Goal: Communication & Community: Answer question/provide support

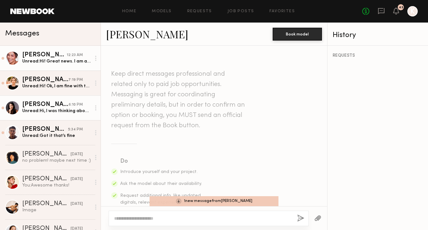
scroll to position [709, 0]
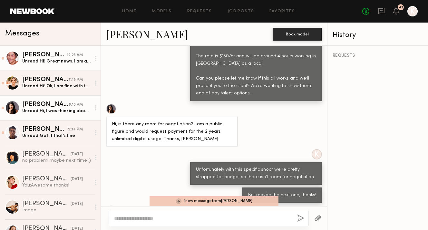
click at [68, 61] on div "Unread: Hi! Great news. I am available and interested :) thank you" at bounding box center [56, 61] width 69 height 6
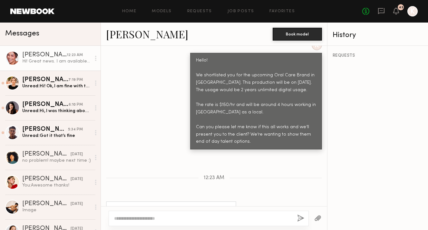
scroll to position [319, 0]
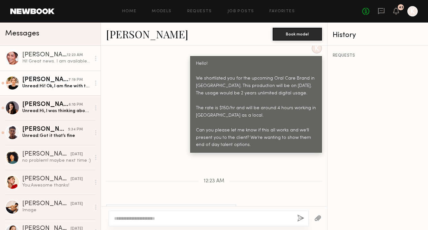
click at [53, 90] on link "Kelly F. 7:19 PM Unread: Hi! Ok, I am fine with that!" at bounding box center [50, 83] width 101 height 25
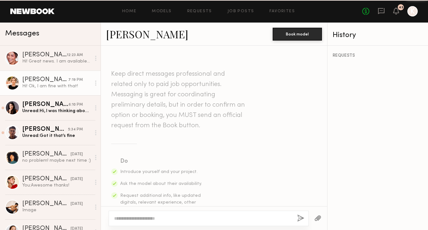
scroll to position [720, 0]
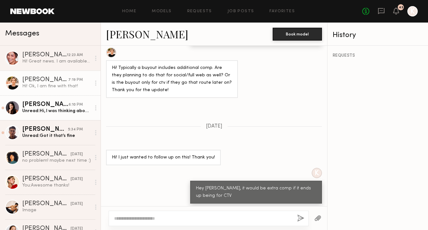
click at [53, 108] on div "Unread: Hi, I was thinking about it and would love to still be submitted for th…" at bounding box center [56, 111] width 69 height 6
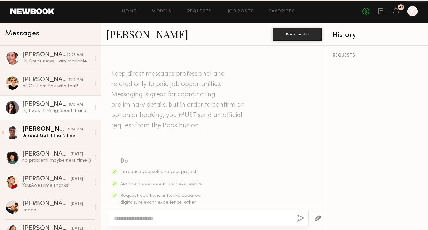
scroll to position [747, 0]
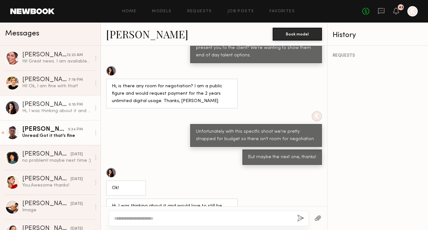
click at [52, 131] on div "Tommy Y." at bounding box center [45, 129] width 46 height 6
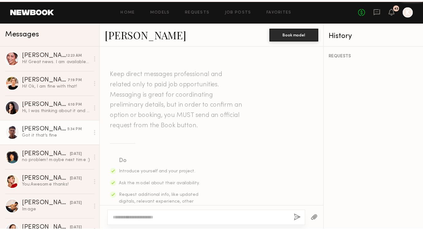
scroll to position [361, 0]
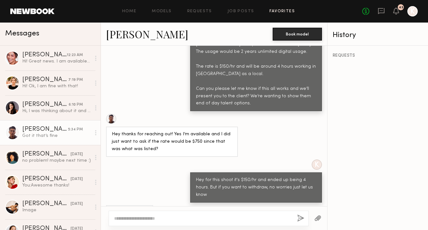
click at [282, 12] on link "Favorites" at bounding box center [282, 11] width 25 height 4
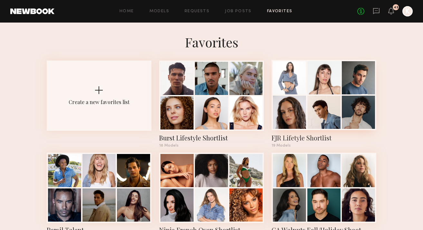
click at [289, 136] on div "FJR Lifetyle Shortlist" at bounding box center [324, 137] width 105 height 9
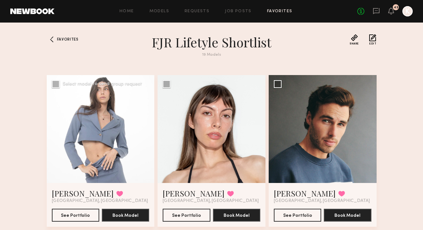
click at [124, 137] on div at bounding box center [101, 129] width 108 height 108
click at [87, 195] on link "Domenique B." at bounding box center [83, 193] width 62 height 10
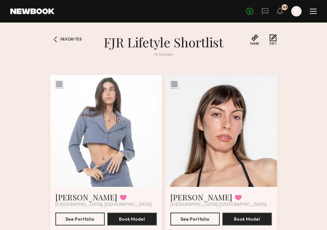
click at [114, 42] on h1 "FJR Lifetyle Shortlist" at bounding box center [163, 42] width 137 height 16
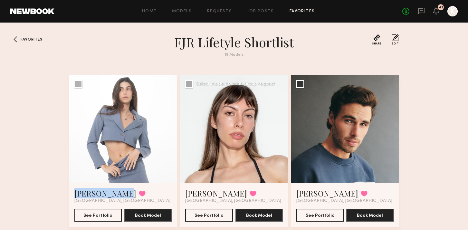
click at [277, 124] on div at bounding box center [234, 129] width 108 height 108
click at [233, 133] on div at bounding box center [234, 129] width 108 height 108
click at [202, 193] on link "Katarina J." at bounding box center [216, 193] width 62 height 10
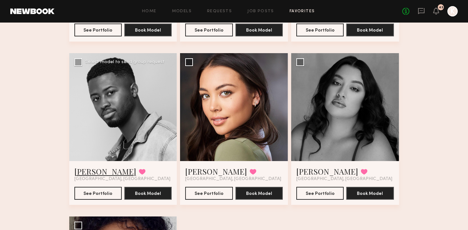
scroll to position [875, 0]
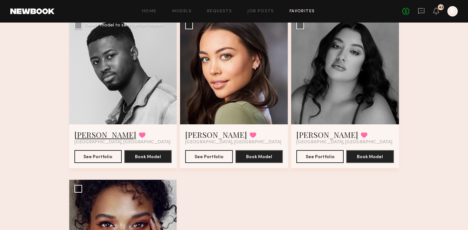
click at [96, 132] on link "Quen M." at bounding box center [105, 135] width 62 height 10
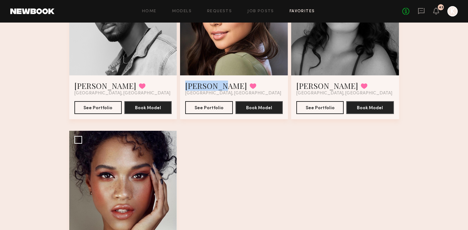
scroll to position [984, 0]
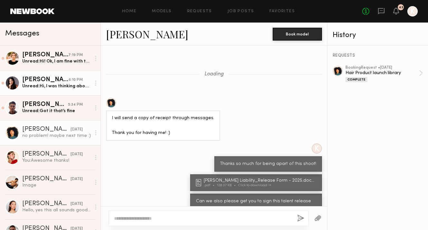
click at [44, 82] on div "[PERSON_NAME]" at bounding box center [45, 80] width 46 height 6
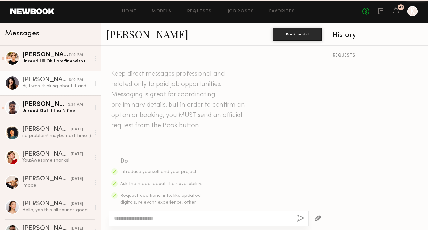
scroll to position [747, 0]
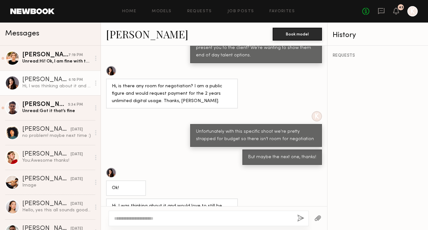
click at [155, 226] on div at bounding box center [214, 218] width 226 height 24
click at [151, 224] on div at bounding box center [209, 218] width 200 height 15
click at [144, 216] on textarea at bounding box center [203, 218] width 178 height 6
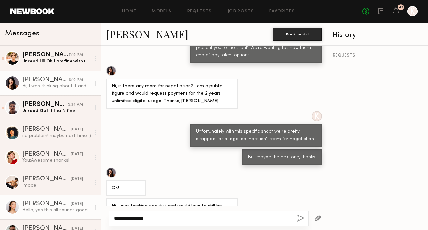
drag, startPoint x: 150, startPoint y: 221, endPoint x: 86, endPoint y: 212, distance: 64.4
click at [86, 212] on div "Messages [PERSON_NAME] 7:19 PM Unread: Hi! Ok, I am fine with that! Amby M. 6:1…" at bounding box center [214, 127] width 428 height 208
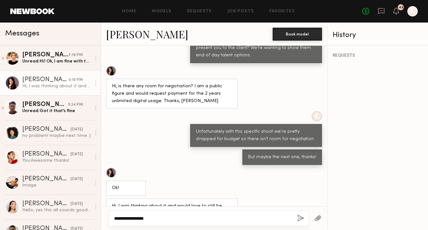
paste textarea "**********"
type textarea "**********"
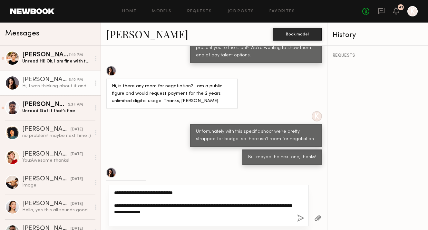
drag, startPoint x: 243, startPoint y: 213, endPoint x: 99, endPoint y: 192, distance: 145.1
click at [99, 191] on div "Messages Kelly F. 7:19 PM Unread: Hi! Ok, I am fine with that! Amby M. 6:10 PM …" at bounding box center [214, 127] width 428 height 208
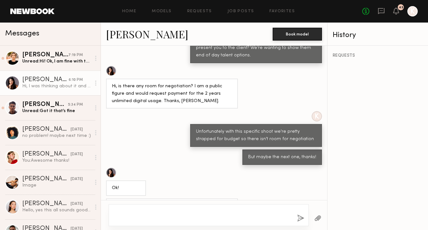
type textarea "*"
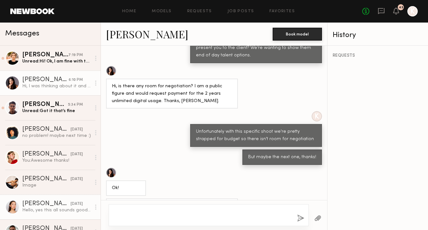
drag, startPoint x: 215, startPoint y: 216, endPoint x: 76, endPoint y: 195, distance: 141.2
click at [76, 195] on div "Messages Kelly F. 7:19 PM Unread: Hi! Ok, I am fine with that! Amby M. 6:10 PM …" at bounding box center [214, 127] width 428 height 208
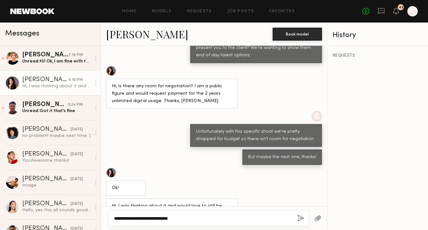
drag, startPoint x: 162, startPoint y: 218, endPoint x: 207, endPoint y: 219, distance: 44.5
click at [207, 219] on textarea "**********" at bounding box center [203, 218] width 178 height 6
drag, startPoint x: 248, startPoint y: 221, endPoint x: 44, endPoint y: 219, distance: 204.1
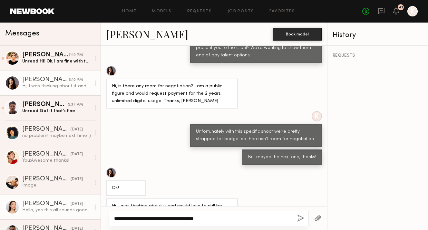
click at [44, 219] on div "Messages Kelly F. 7:19 PM Unread: Hi! Ok, I am fine with that! Amby M. 6:10 PM …" at bounding box center [214, 127] width 428 height 208
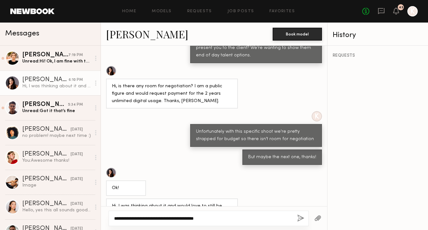
type textarea "**********"
click at [299, 219] on button "button" at bounding box center [300, 219] width 7 height 8
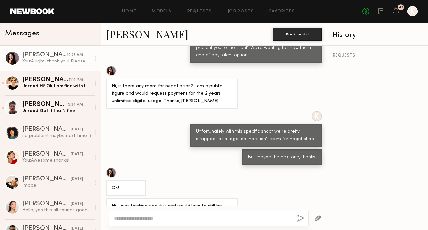
scroll to position [863, 0]
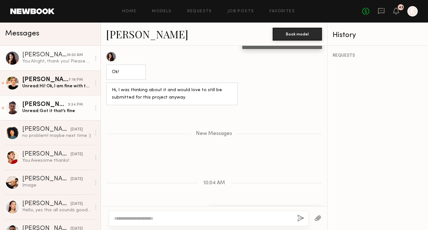
click at [75, 102] on div "5:34 PM" at bounding box center [75, 105] width 15 height 6
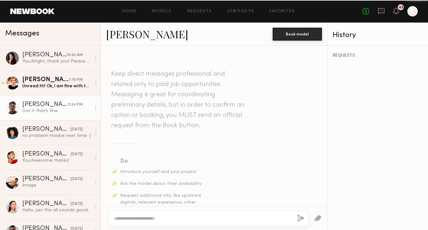
scroll to position [361, 0]
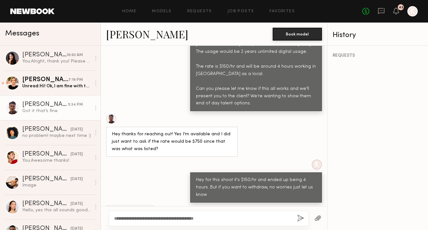
type textarea "**********"
click at [300, 219] on button "button" at bounding box center [300, 219] width 7 height 8
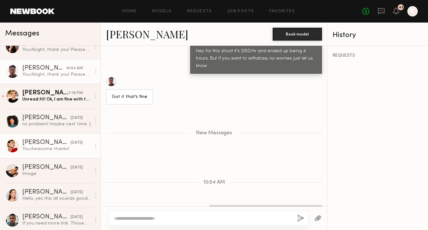
scroll to position [90, 0]
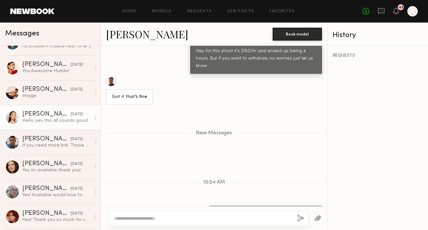
click at [61, 122] on div "Hello, yes this all sounds good to me! Thank you!" at bounding box center [56, 121] width 69 height 6
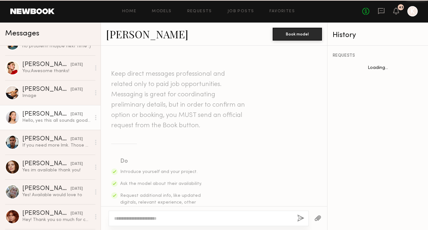
scroll to position [277, 0]
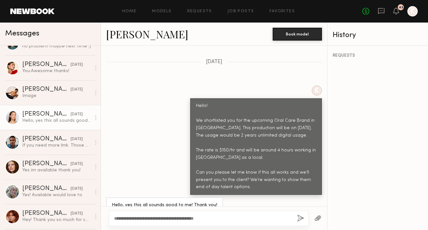
type textarea "**********"
click at [302, 217] on button "button" at bounding box center [300, 219] width 7 height 8
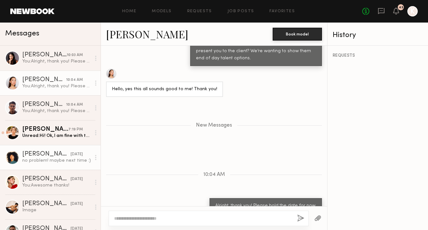
scroll to position [27, 0]
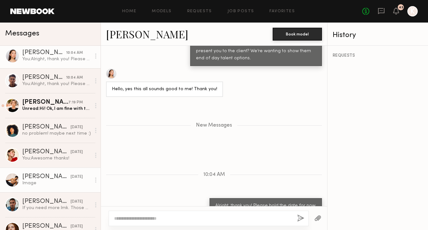
click at [44, 184] on div "Image" at bounding box center [56, 183] width 69 height 6
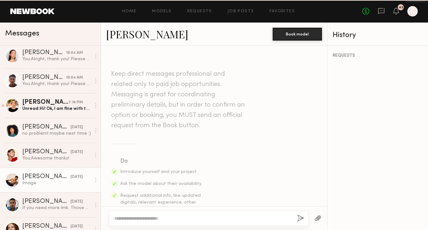
scroll to position [566, 0]
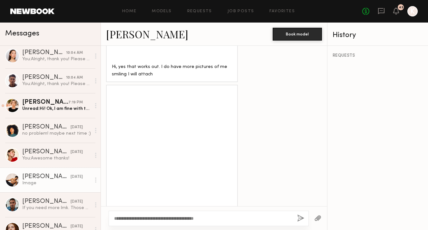
type textarea "**********"
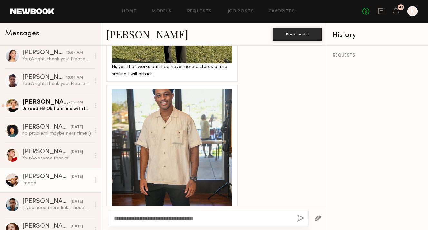
click at [302, 222] on button "button" at bounding box center [300, 219] width 7 height 8
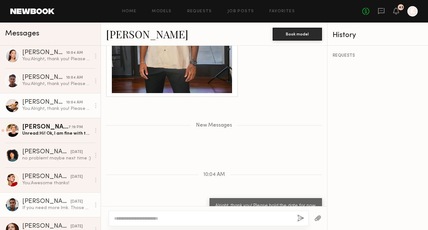
click at [52, 205] on div "If you need more lmk. Those are the most recent" at bounding box center [56, 208] width 69 height 6
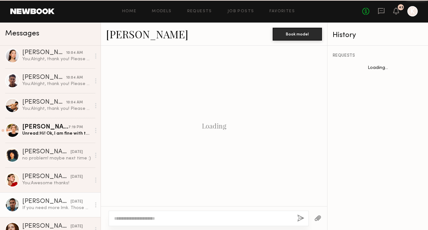
scroll to position [515, 0]
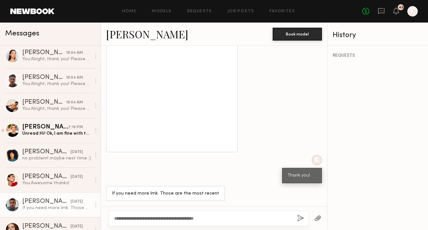
type textarea "**********"
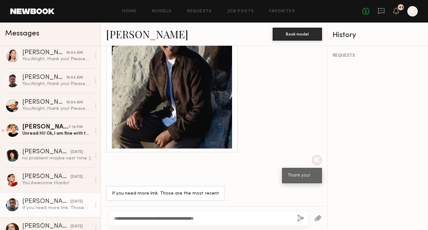
click at [302, 216] on button "button" at bounding box center [300, 219] width 7 height 8
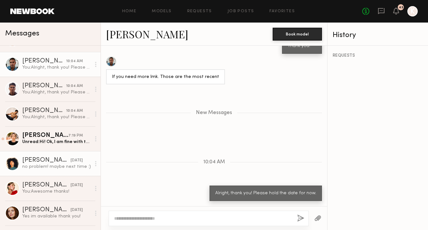
scroll to position [60, 0]
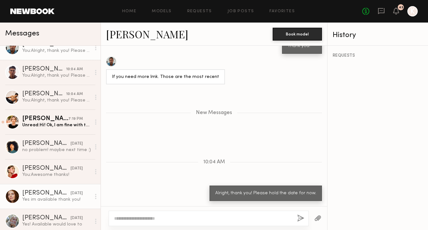
click at [46, 189] on link "Bianca C. yesterday Yes im available thank you!" at bounding box center [50, 196] width 101 height 25
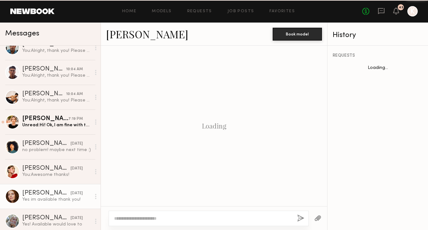
scroll to position [277, 0]
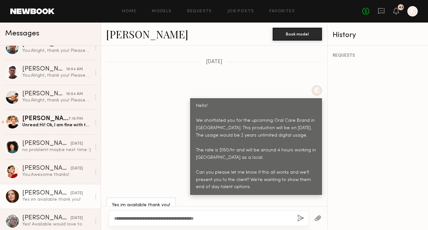
type textarea "**********"
click at [299, 215] on button "button" at bounding box center [300, 219] width 7 height 8
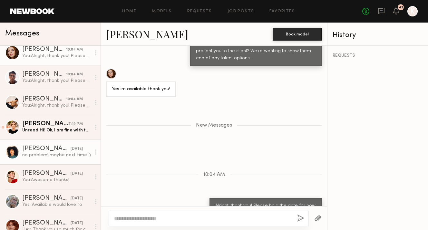
scroll to position [96, 0]
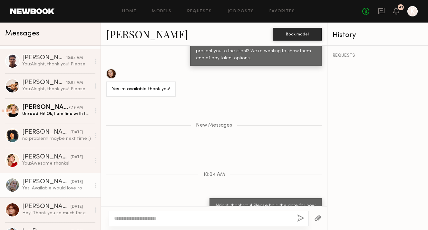
click at [41, 183] on div "Katie B." at bounding box center [46, 182] width 48 height 6
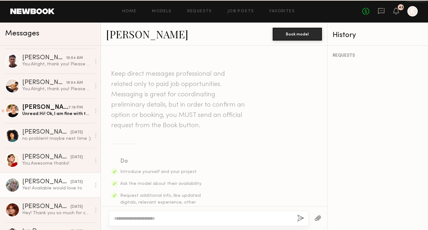
scroll to position [277, 0]
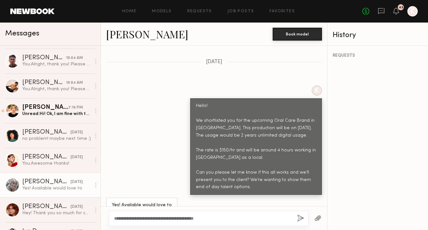
type textarea "**********"
click at [298, 220] on button "button" at bounding box center [300, 219] width 7 height 8
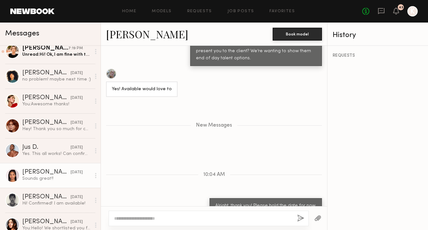
scroll to position [193, 0]
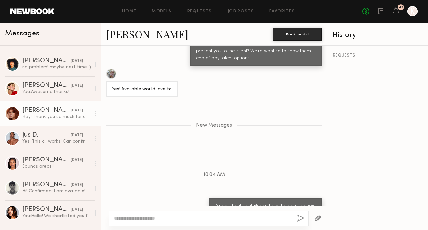
click at [57, 116] on div "Hey! Thank you so much for considering my application! That works perfectly for…" at bounding box center [56, 117] width 69 height 6
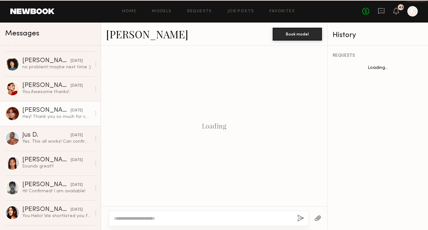
scroll to position [572, 0]
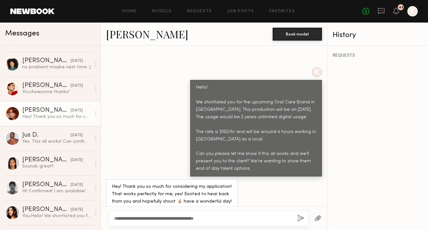
type textarea "**********"
click at [299, 218] on button "button" at bounding box center [300, 219] width 7 height 8
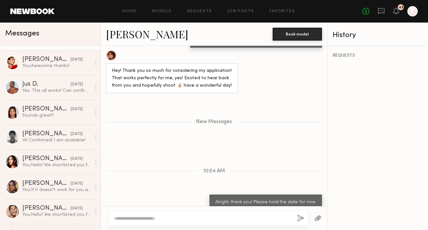
scroll to position [259, 0]
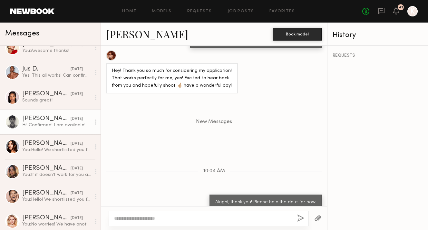
click at [54, 123] on div "Hi! Confirmed! I am available!" at bounding box center [56, 125] width 69 height 6
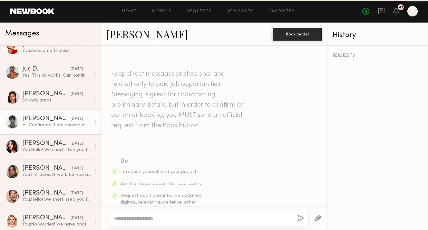
scroll to position [277, 0]
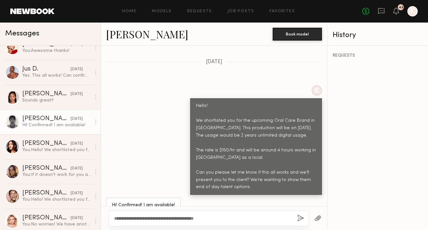
type textarea "**********"
click at [301, 218] on button "button" at bounding box center [300, 219] width 7 height 8
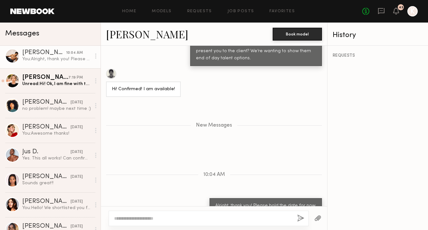
scroll to position [219, 0]
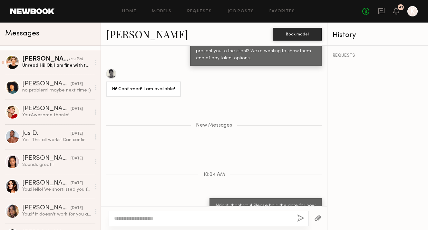
click at [50, 140] on div "Yes. This all works! Can confirm for all." at bounding box center [56, 140] width 69 height 6
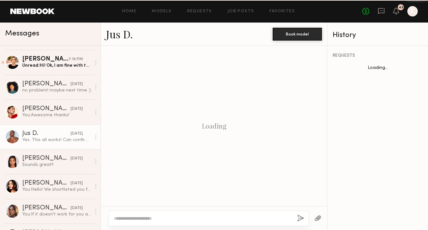
scroll to position [422, 0]
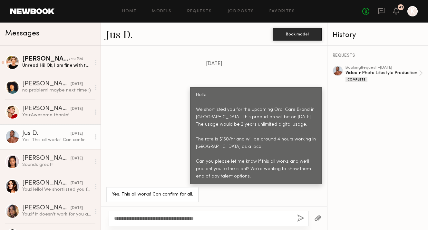
type textarea "**********"
click at [298, 218] on button "button" at bounding box center [300, 219] width 7 height 8
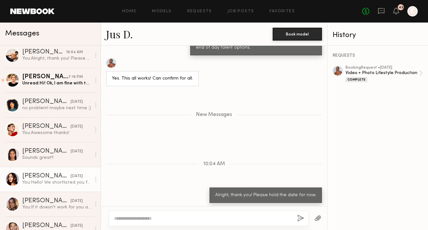
scroll to position [243, 0]
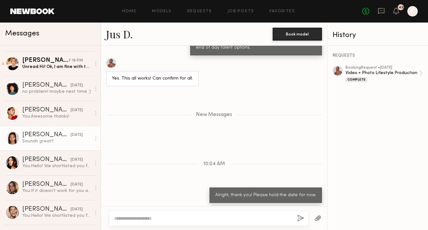
click at [43, 147] on link "Jayla L. yesterday Sounds great!!" at bounding box center [50, 138] width 101 height 25
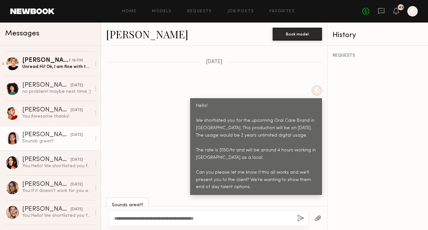
type textarea "**********"
click at [302, 217] on button "button" at bounding box center [300, 219] width 7 height 8
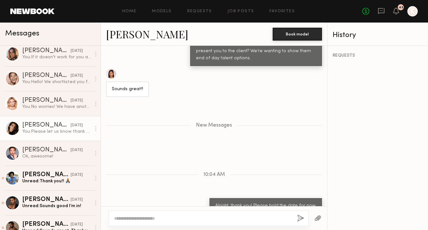
click at [58, 127] on div "Mari L." at bounding box center [46, 125] width 48 height 6
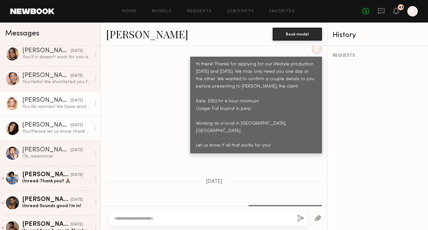
click at [50, 97] on div "Paulina R." at bounding box center [46, 100] width 48 height 6
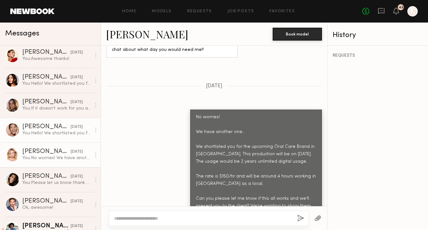
click at [46, 128] on div "Jordyn F." at bounding box center [46, 127] width 48 height 6
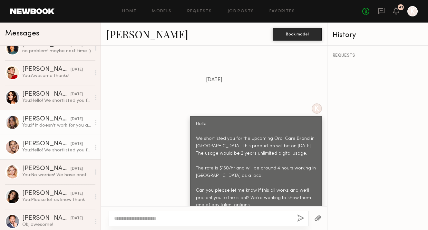
click at [53, 134] on link "Carrie A. yesterday You: If it doesn't work for you all good!" at bounding box center [50, 122] width 101 height 25
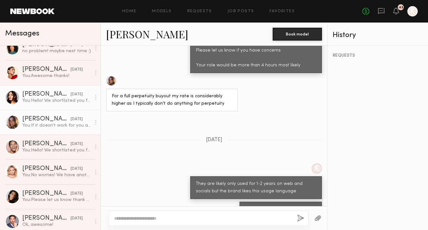
click at [47, 90] on link "Lauren G. yesterday You: Hello! We shortlisted you for the upcoming Oral Care B…" at bounding box center [50, 97] width 101 height 25
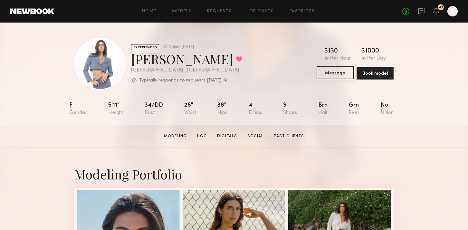
click at [338, 75] on button "Message" at bounding box center [335, 72] width 37 height 13
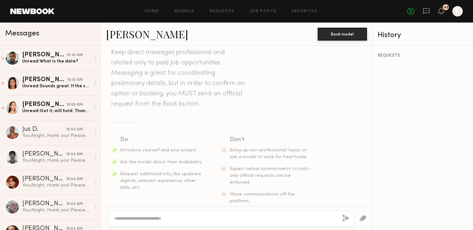
scroll to position [31, 0]
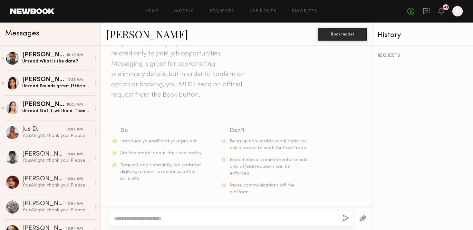
click at [141, 217] on textarea at bounding box center [225, 218] width 223 height 6
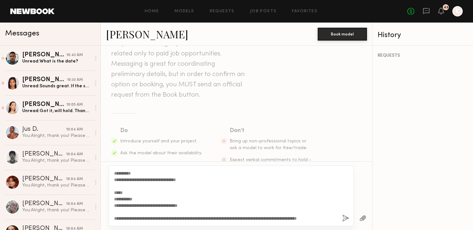
scroll to position [0, 0]
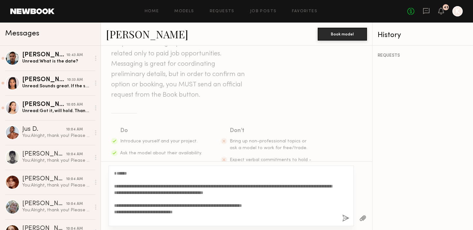
click at [115, 180] on textarea "**********" at bounding box center [225, 196] width 223 height 52
type textarea "**********"
click at [347, 218] on button "button" at bounding box center [345, 219] width 7 height 8
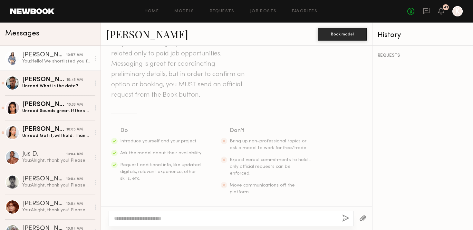
scroll to position [281, 0]
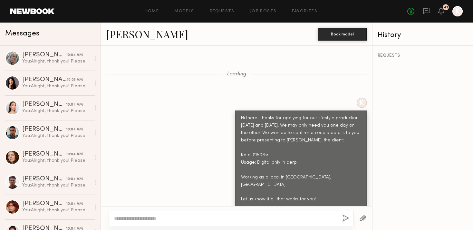
scroll to position [627, 0]
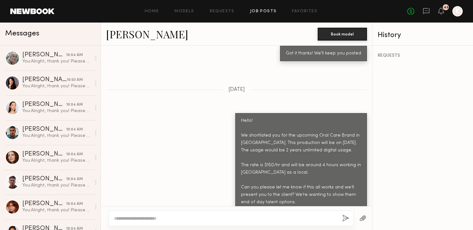
click at [260, 12] on link "Job Posts" at bounding box center [263, 11] width 27 height 4
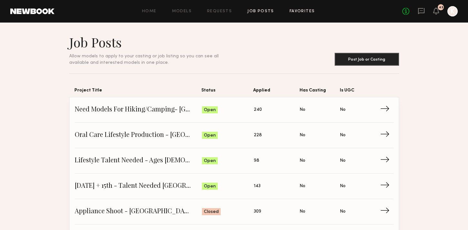
click at [312, 12] on link "Favorites" at bounding box center [302, 11] width 25 height 4
click at [161, 113] on span "Need Models For Hiking/Camping- San Diego - Oct 21st + 22nd" at bounding box center [139, 110] width 128 height 10
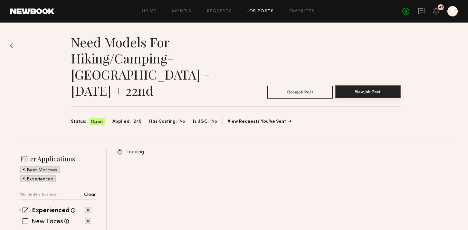
click at [385, 85] on button "View Job Post" at bounding box center [368, 91] width 65 height 13
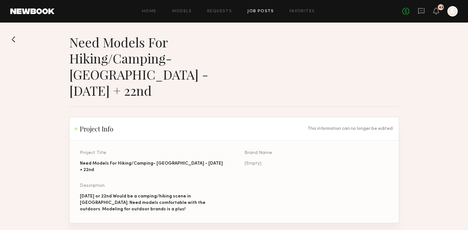
scroll to position [12, 0]
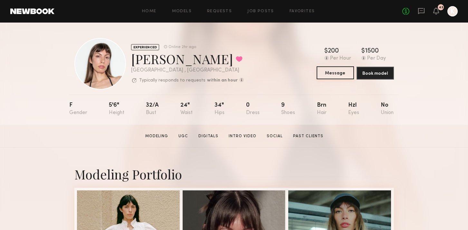
click at [341, 77] on button "Message" at bounding box center [335, 72] width 37 height 13
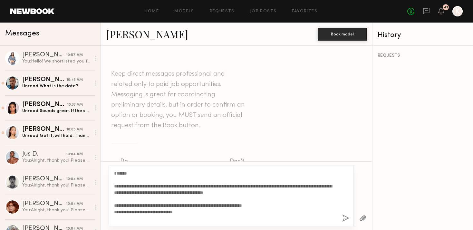
scroll to position [89, 0]
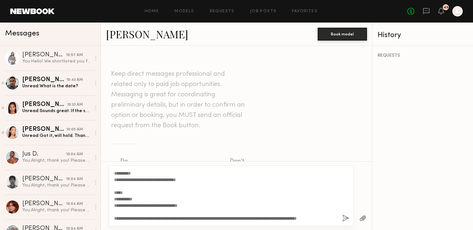
type textarea "**********"
click at [350, 217] on div "**********" at bounding box center [231, 196] width 245 height 61
click at [348, 218] on button "button" at bounding box center [345, 219] width 7 height 8
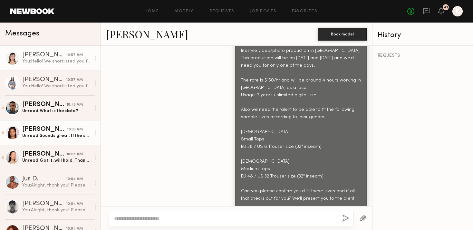
scroll to position [281, 0]
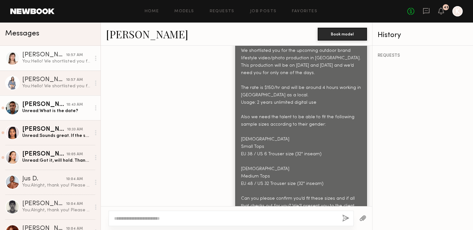
click at [46, 115] on link "Lucas P. 10:43 AM Unread: What is the date?" at bounding box center [50, 107] width 101 height 25
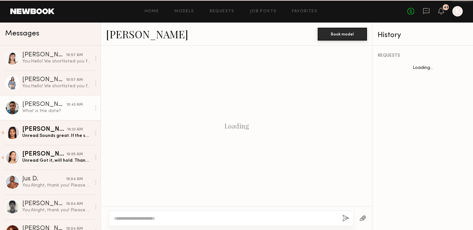
scroll to position [569, 0]
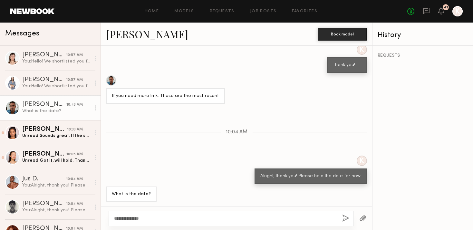
type textarea "**********"
click at [344, 222] on button "button" at bounding box center [345, 219] width 7 height 8
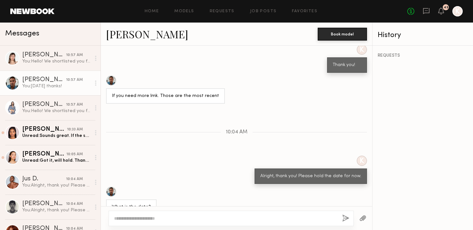
scroll to position [649, 0]
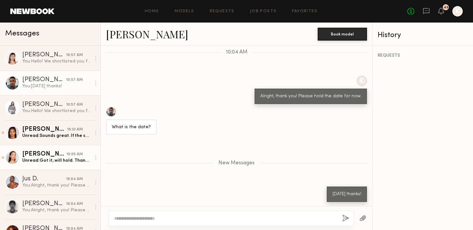
click at [56, 159] on div "Unread: Got it, will hold. Thanks again!" at bounding box center [56, 161] width 69 height 6
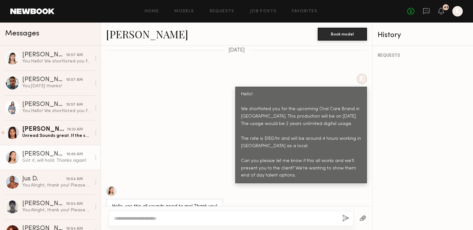
scroll to position [195, 0]
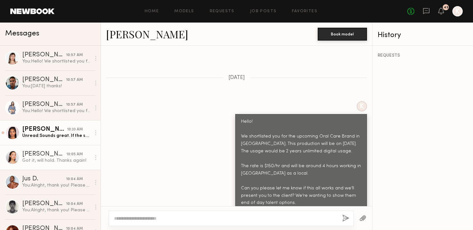
click at [39, 138] on div "Unread: Sounds great. If the shoot is earlier in the day that would be ideal! I…" at bounding box center [56, 136] width 69 height 6
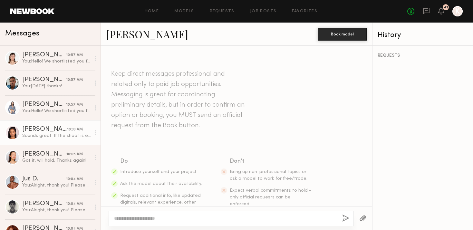
scroll to position [336, 0]
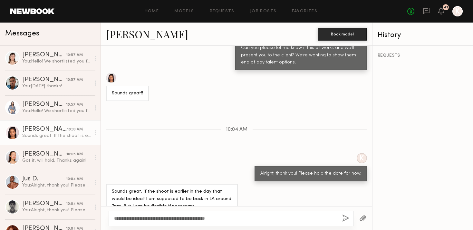
type textarea "**********"
click at [348, 218] on button "button" at bounding box center [345, 219] width 7 height 8
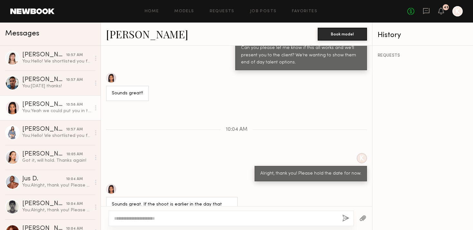
scroll to position [416, 0]
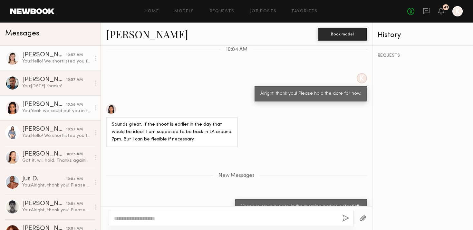
click at [59, 69] on link "Katarina J. 10:57 AM You: Hello! We shortlisted you for the upcoming outdoor br…" at bounding box center [50, 58] width 101 height 25
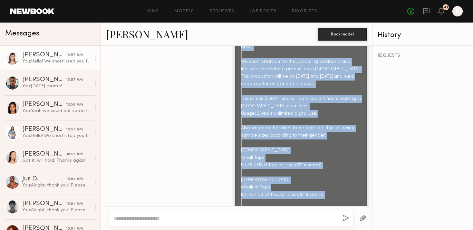
scroll to position [281, 0]
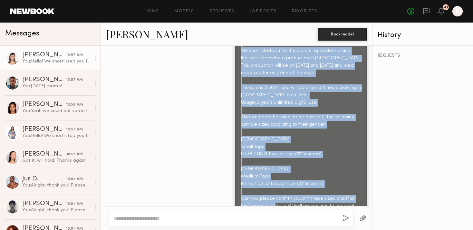
drag, startPoint x: 237, startPoint y: 54, endPoint x: 365, endPoint y: 201, distance: 195.4
click at [365, 201] on div "Keep direct messages professional and related only to paid job opportunities. M…" at bounding box center [236, 126] width 271 height 161
copy div "Hello! We shortlisted you for the upcoming outdoor brand lifestyle video/photo …"
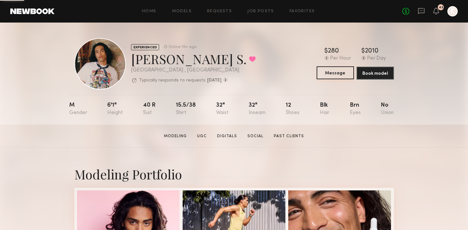
click at [332, 76] on button "Message" at bounding box center [335, 72] width 37 height 13
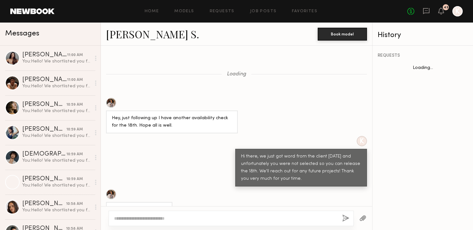
scroll to position [693, 0]
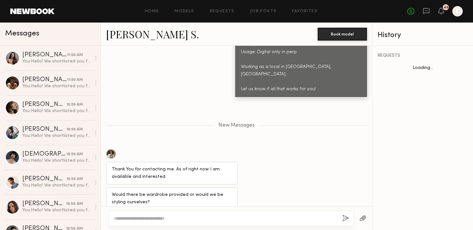
type textarea "**********"
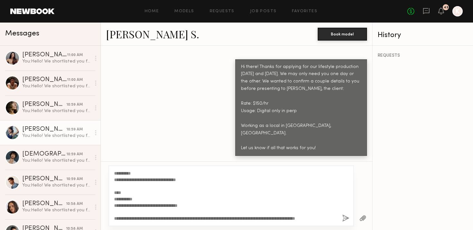
scroll to position [0, 0]
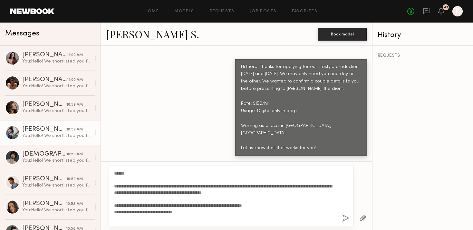
drag, startPoint x: 138, startPoint y: 218, endPoint x: 82, endPoint y: 125, distance: 108.8
click at [82, 125] on div "Messages [PERSON_NAME] 11:00 AM You: Hello! We shortlisted you for the upcoming…" at bounding box center [236, 127] width 473 height 208
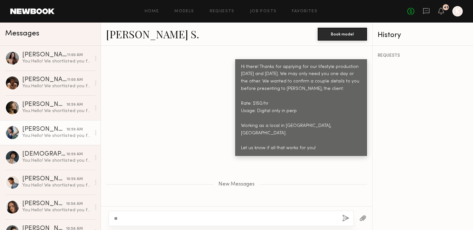
type textarea "*"
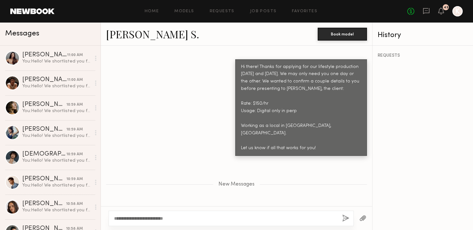
scroll to position [693, 0]
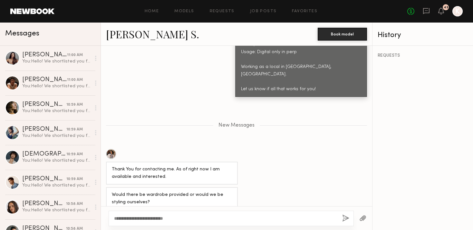
type textarea "**********"
click at [344, 220] on button "button" at bounding box center [345, 219] width 7 height 8
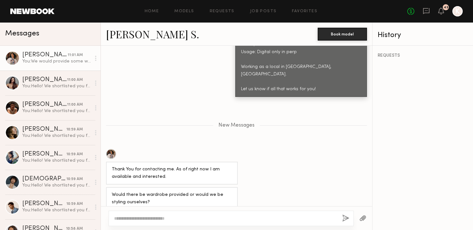
scroll to position [760, 0]
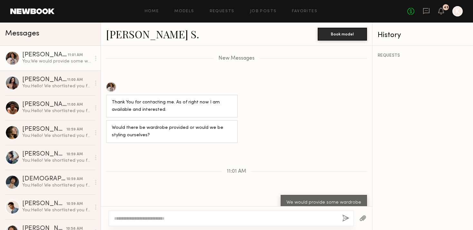
click at [186, 214] on div at bounding box center [231, 218] width 245 height 15
click at [175, 221] on textarea at bounding box center [225, 218] width 223 height 6
paste textarea "**********"
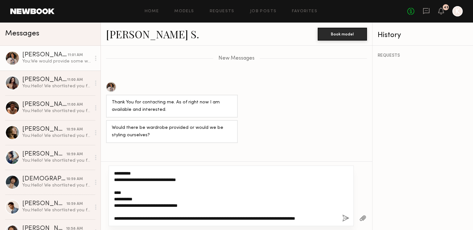
scroll to position [0, 0]
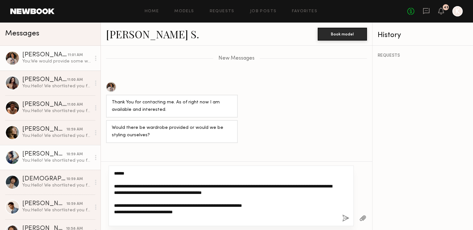
drag, startPoint x: 139, startPoint y: 172, endPoint x: 85, endPoint y: 169, distance: 53.9
click at [86, 169] on div "Messages [PERSON_NAME] S. 11:01 AM You: We would provide some wardrobe [PERSON_…" at bounding box center [236, 127] width 473 height 208
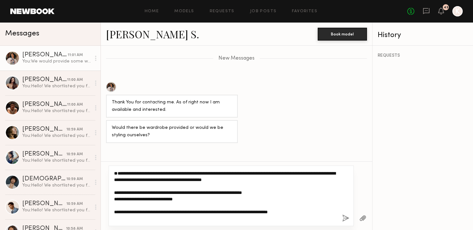
click at [114, 185] on textarea "**********" at bounding box center [225, 196] width 223 height 52
type textarea "**********"
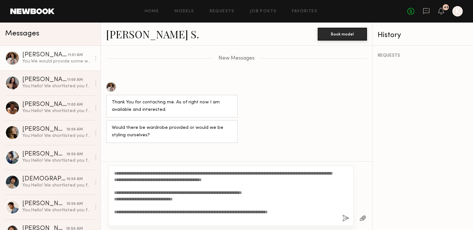
click at [343, 216] on button "button" at bounding box center [345, 219] width 7 height 8
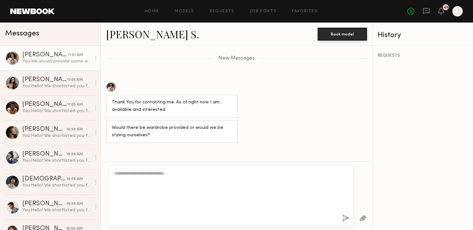
scroll to position [947, 0]
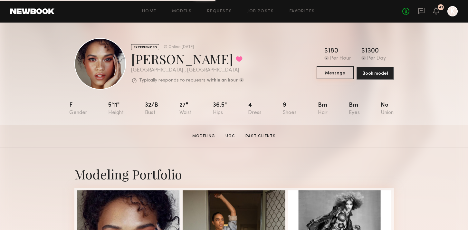
click at [345, 74] on button "Message" at bounding box center [335, 72] width 37 height 13
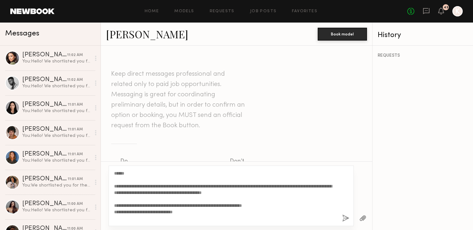
scroll to position [76, 0]
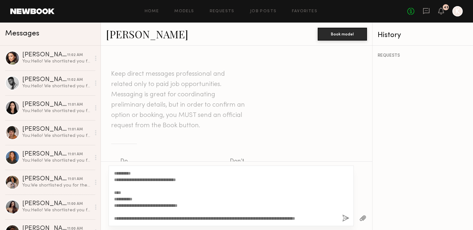
type textarea "**********"
click at [345, 221] on button "button" at bounding box center [345, 219] width 7 height 8
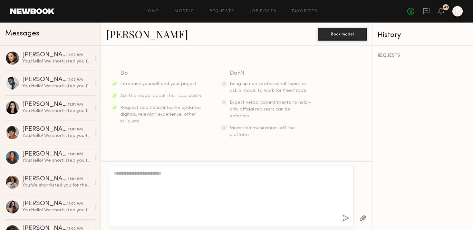
scroll to position [0, 0]
